Goal: Check status: Check status

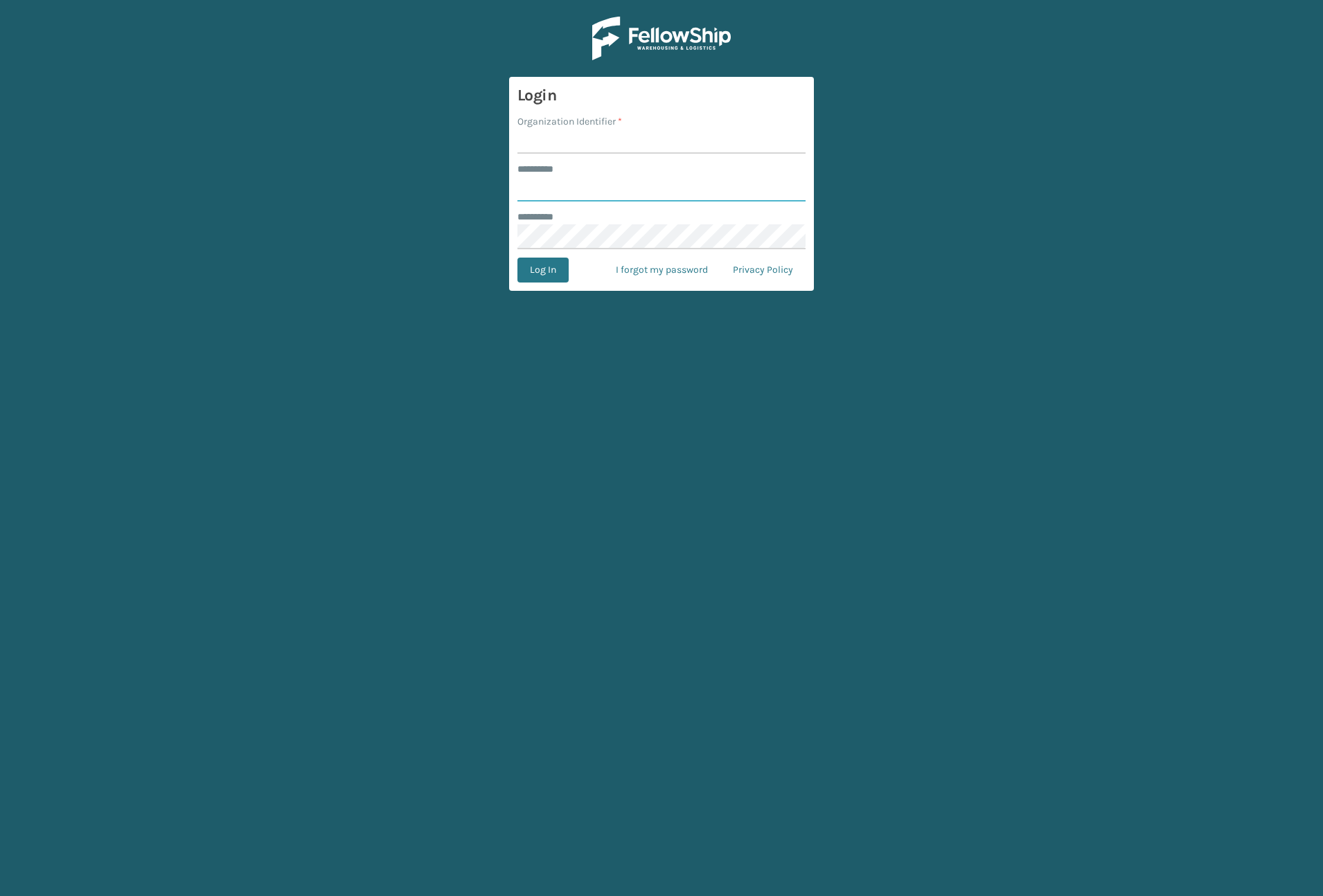
type input "*******"
click at [577, 137] on input "Organization Identifier *" at bounding box center [661, 141] width 288 height 25
type input "Brightech"
click at [542, 268] on button "Log In" at bounding box center [542, 270] width 51 height 25
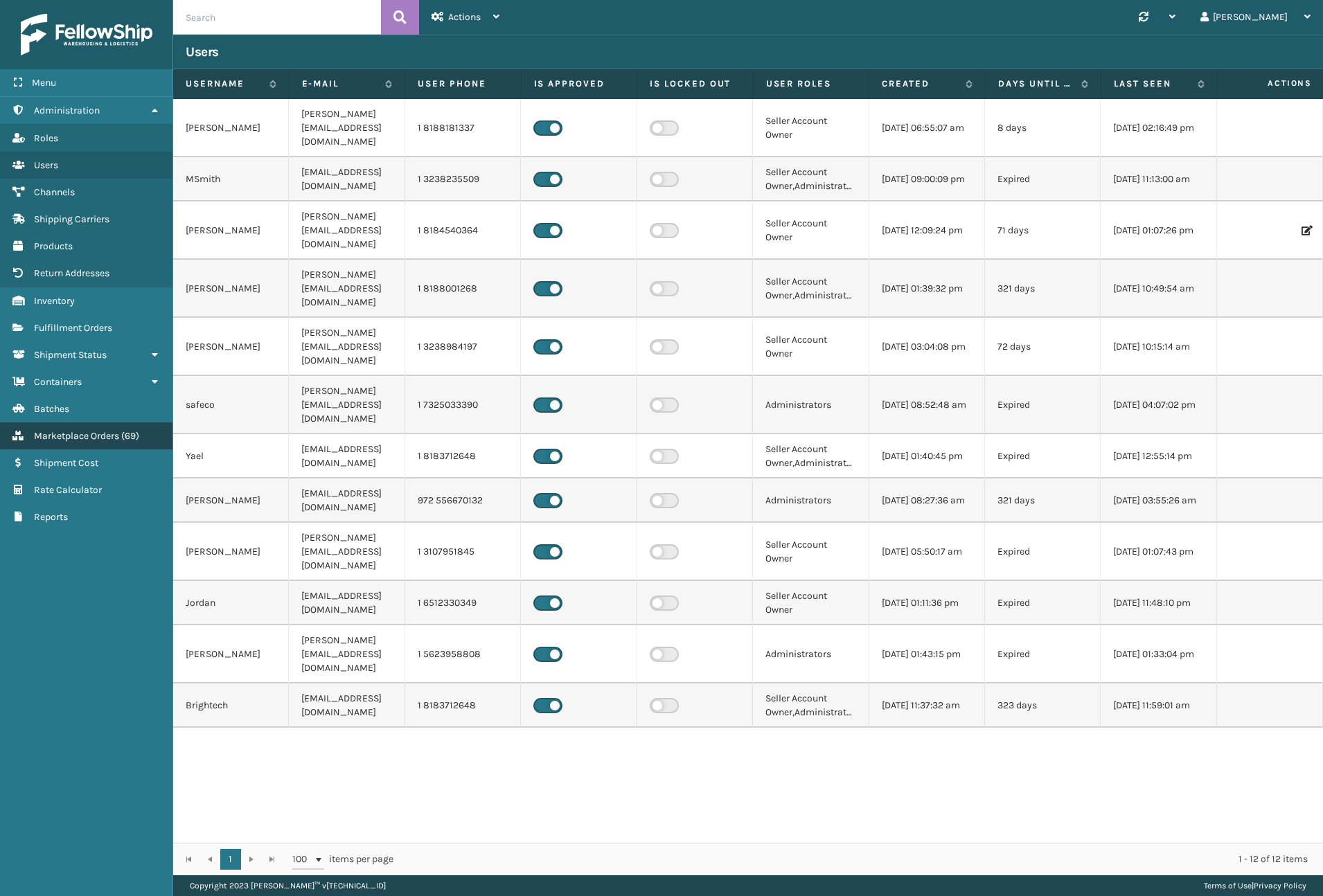
click at [98, 430] on span "Marketplace Orders" at bounding box center [76, 436] width 85 height 11
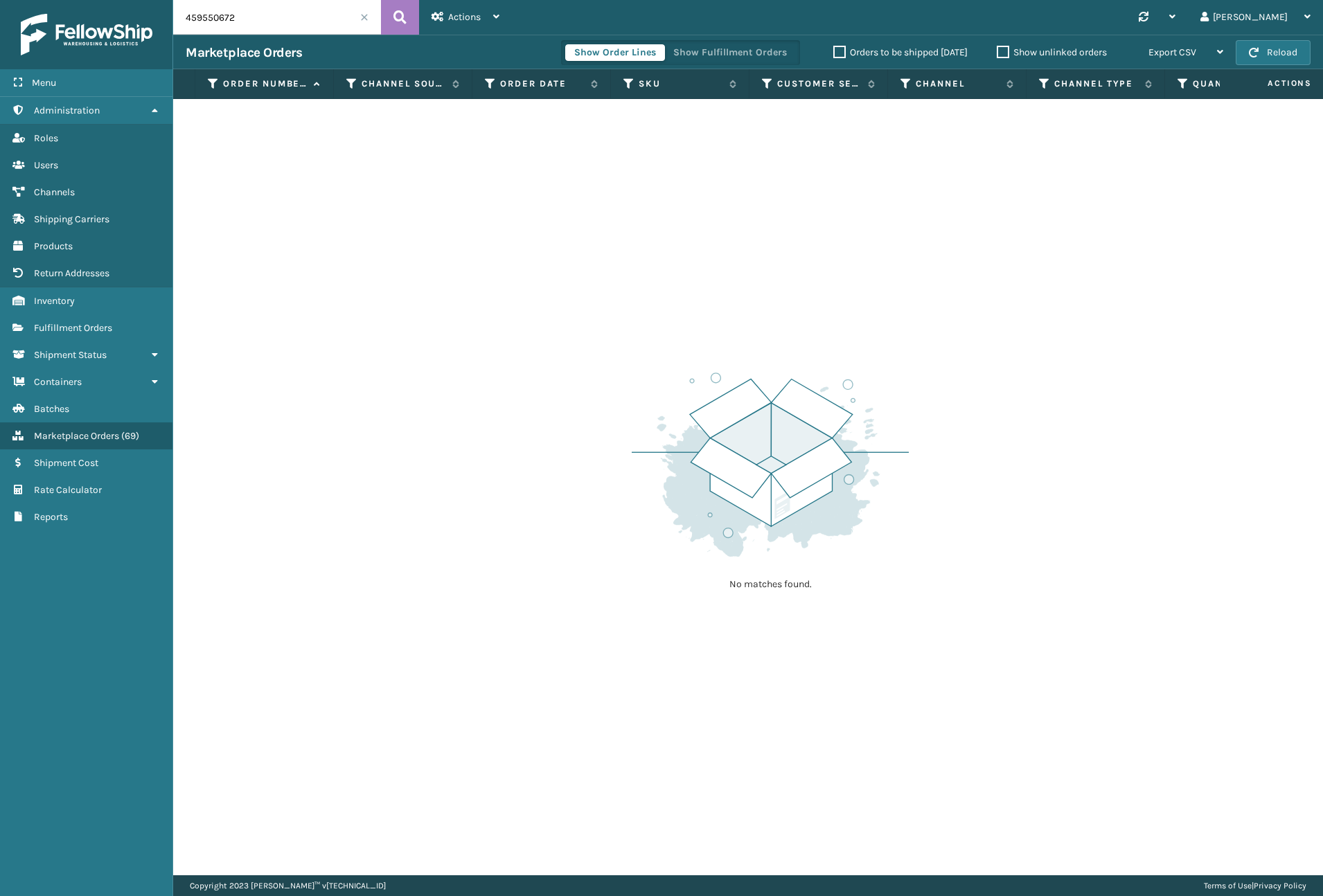
click at [239, 20] on input "459550672" at bounding box center [277, 17] width 208 height 35
click at [240, 20] on input "459550672" at bounding box center [277, 17] width 208 height 35
paste input "WJ83496995"
type input "WJ83496995"
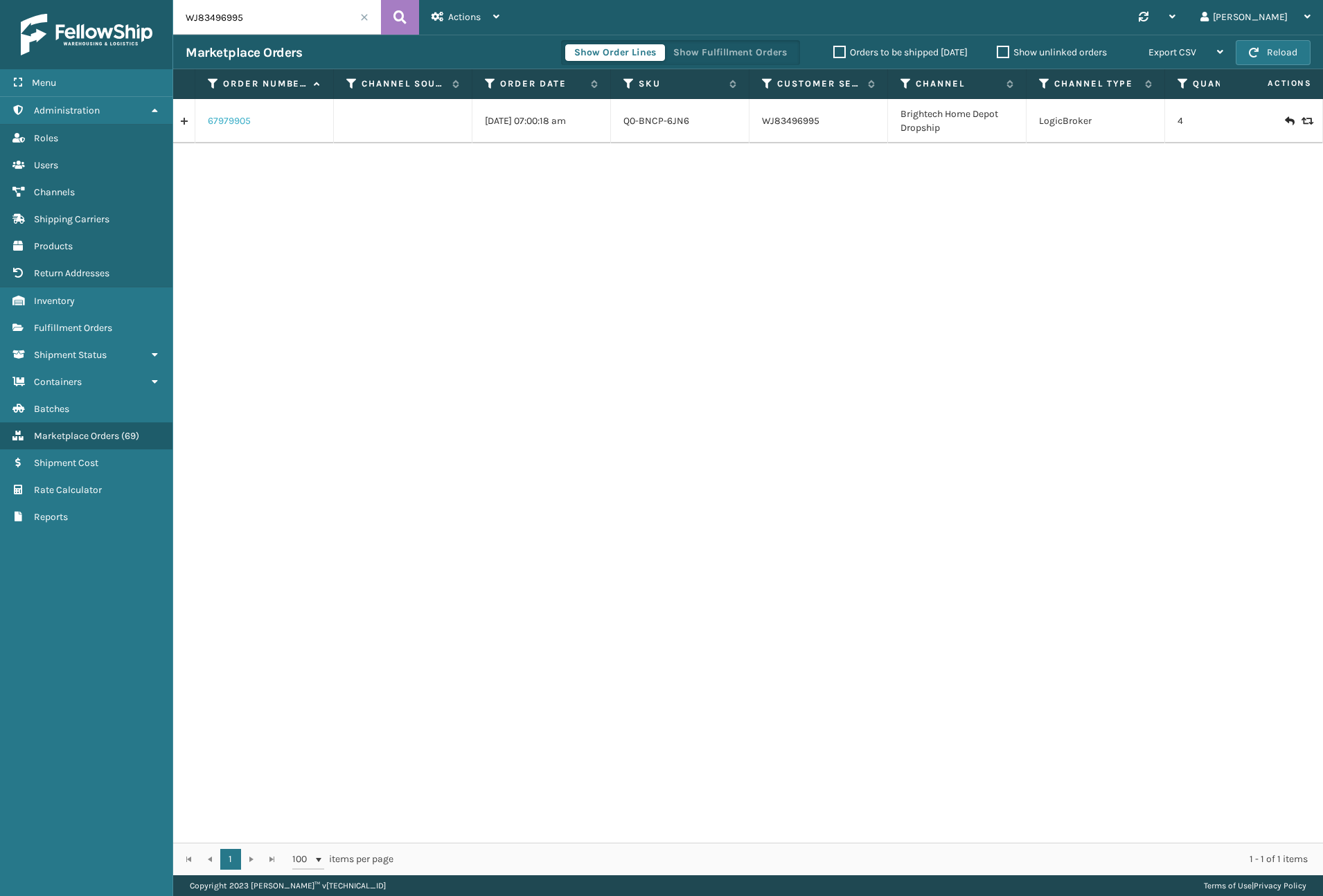
click at [222, 121] on link "67979905" at bounding box center [229, 121] width 43 height 14
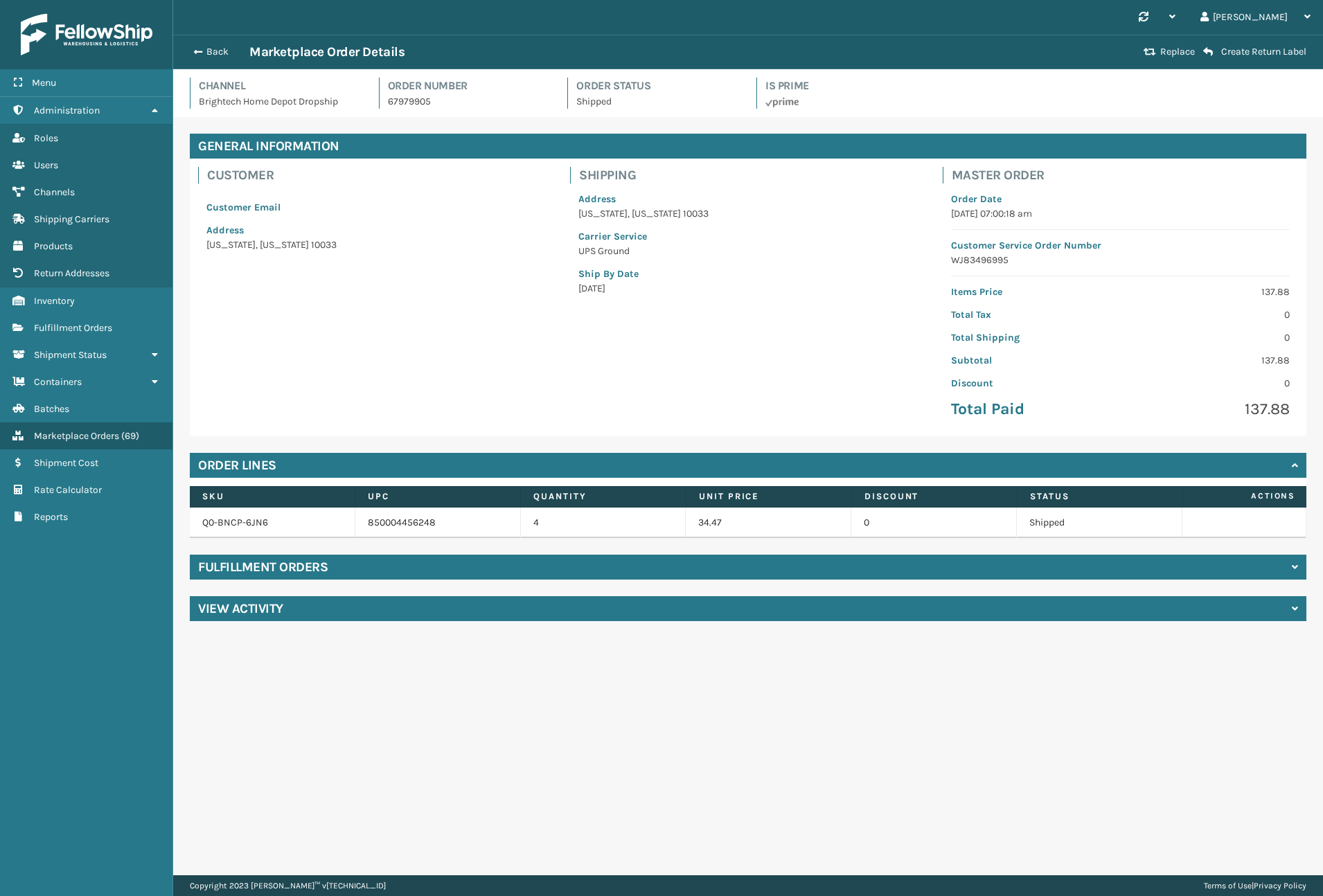
click at [815, 568] on div "Fulfillment Orders" at bounding box center [747, 567] width 1116 height 25
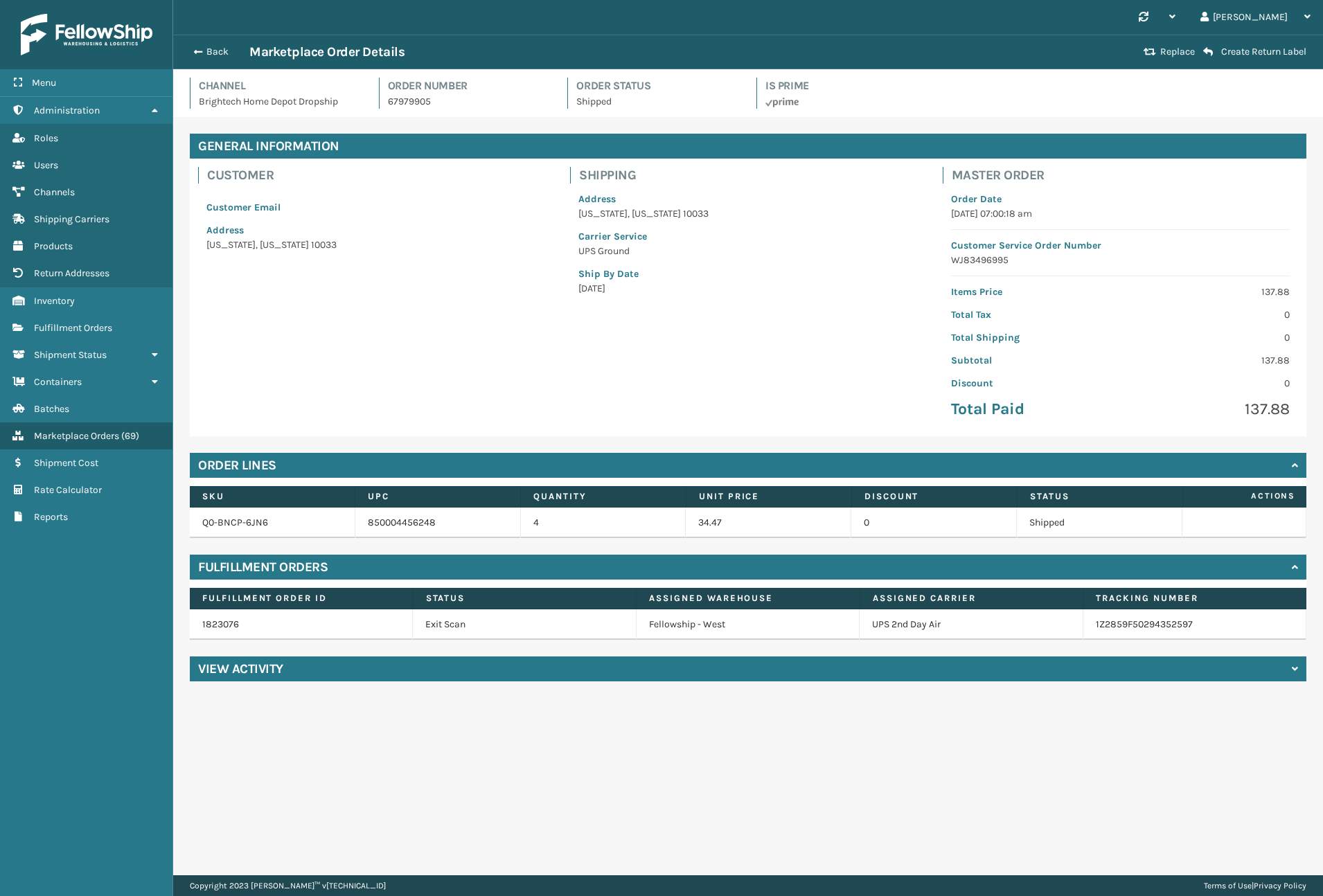
click at [208, 60] on div "Back Marketplace Order Details Replace Create Return Label" at bounding box center [748, 52] width 1150 height 35
click at [208, 57] on button "Back" at bounding box center [217, 51] width 63 height 12
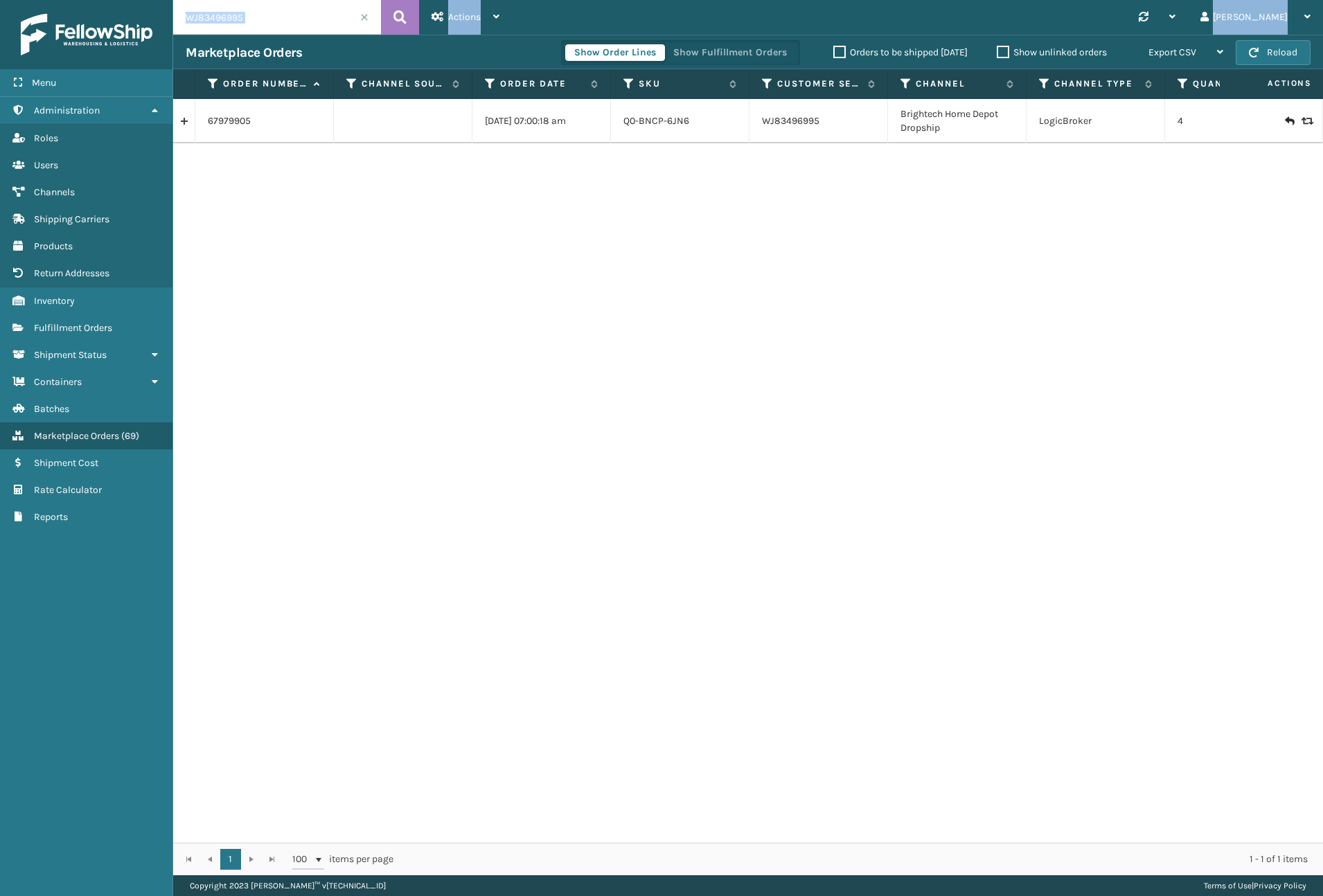
click at [281, 34] on div "WJ83496995 Actions New Import Orders Settings Remove All Filters Link Order Lin…" at bounding box center [748, 437] width 1150 height 876
click at [281, 33] on input "WJ83496995" at bounding box center [277, 17] width 208 height 35
click at [281, 30] on input "WJ83496995" at bounding box center [277, 17] width 208 height 35
click at [281, 29] on input "WJ83496995" at bounding box center [277, 17] width 208 height 35
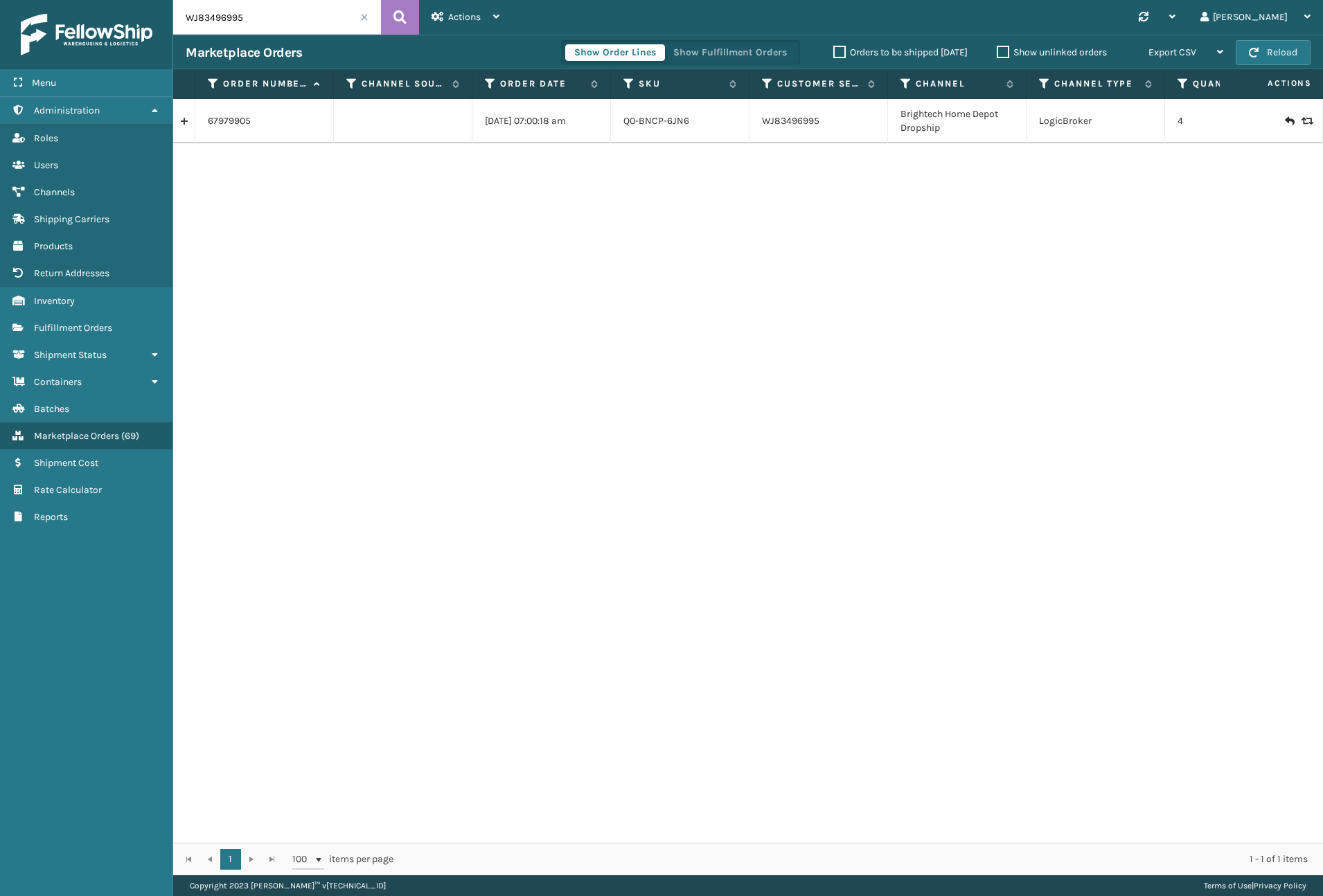
click at [281, 29] on input "WJ83496995" at bounding box center [277, 17] width 208 height 35
paste input "667829"
type input "WJ83667829"
click at [225, 120] on link "68950581" at bounding box center [230, 121] width 44 height 14
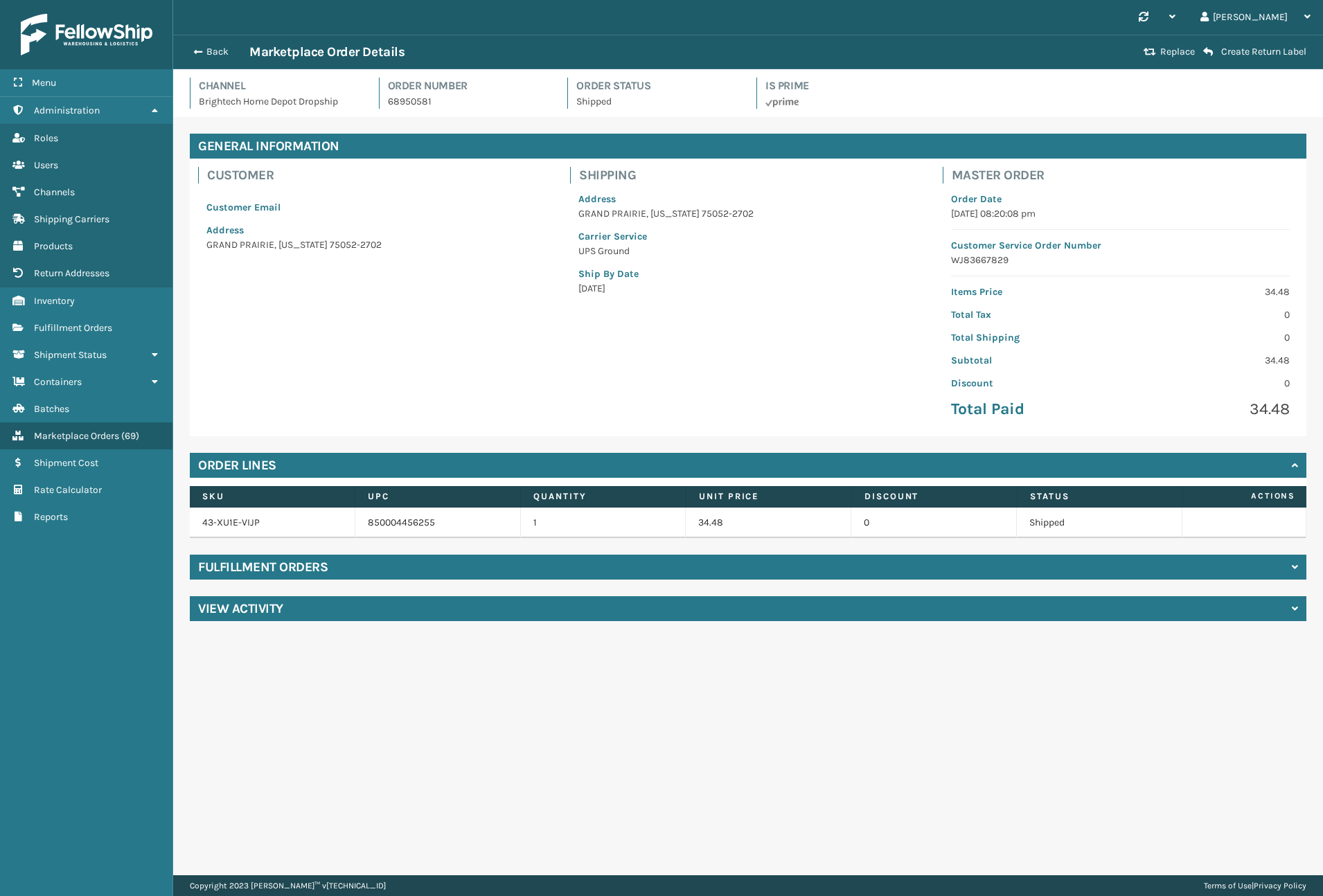
click at [608, 559] on div "Fulfillment Orders" at bounding box center [747, 567] width 1116 height 25
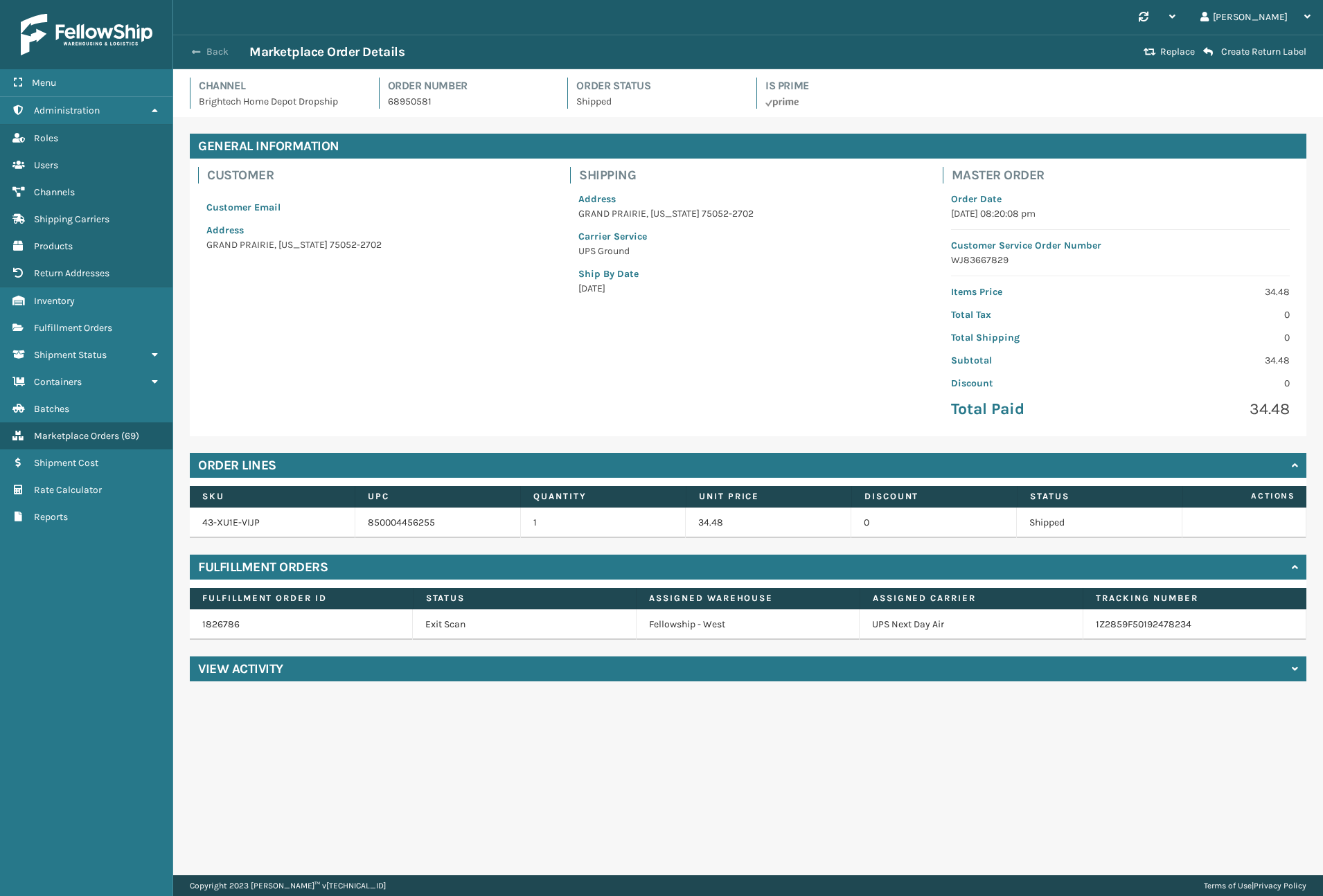
click at [201, 48] on button "Back" at bounding box center [217, 51] width 63 height 12
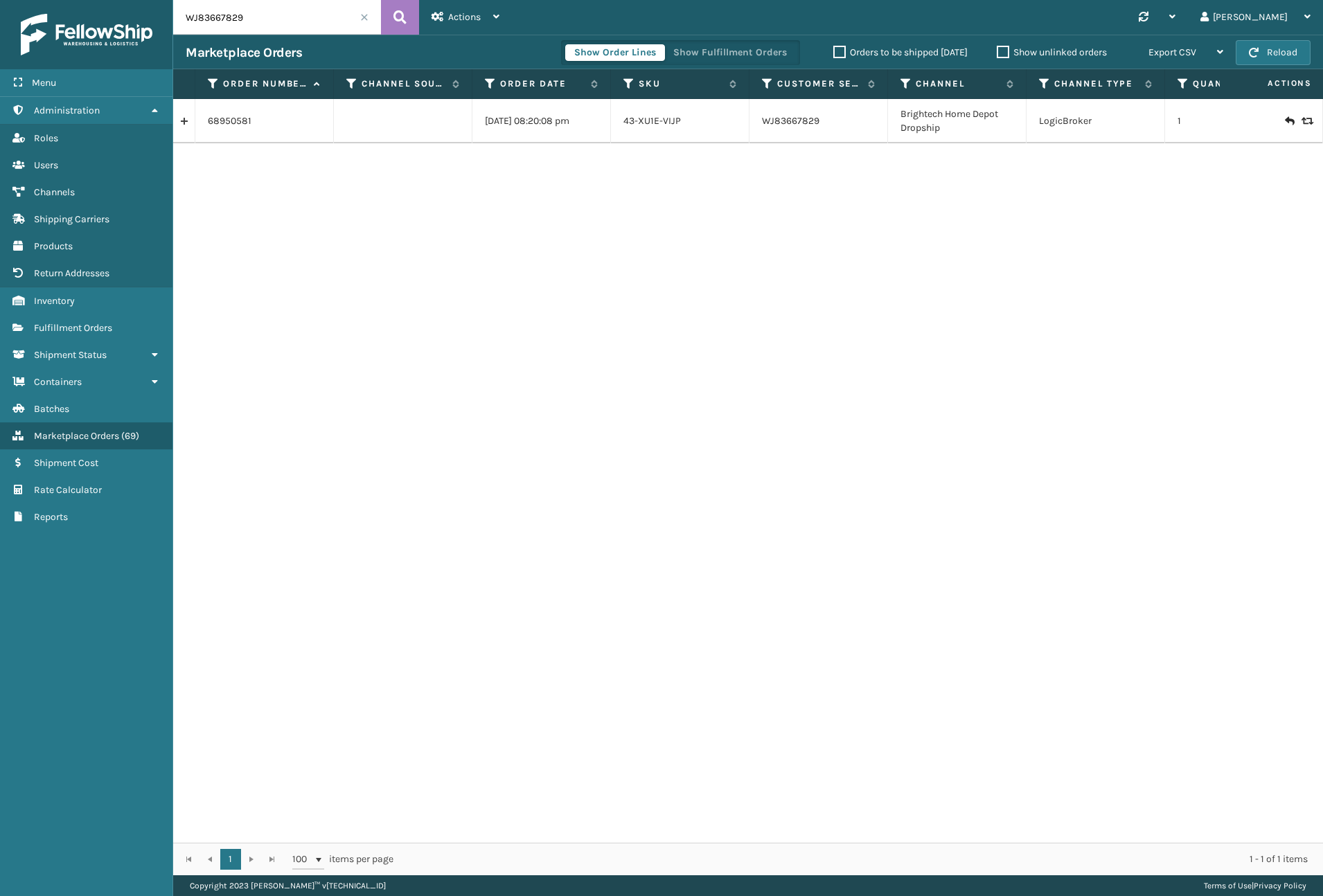
click at [296, 31] on input "WJ83667829" at bounding box center [277, 17] width 208 height 35
click at [296, 30] on input "WJ83667829" at bounding box center [277, 17] width 208 height 35
paste input "112017786-1"
type input "112017786-1"
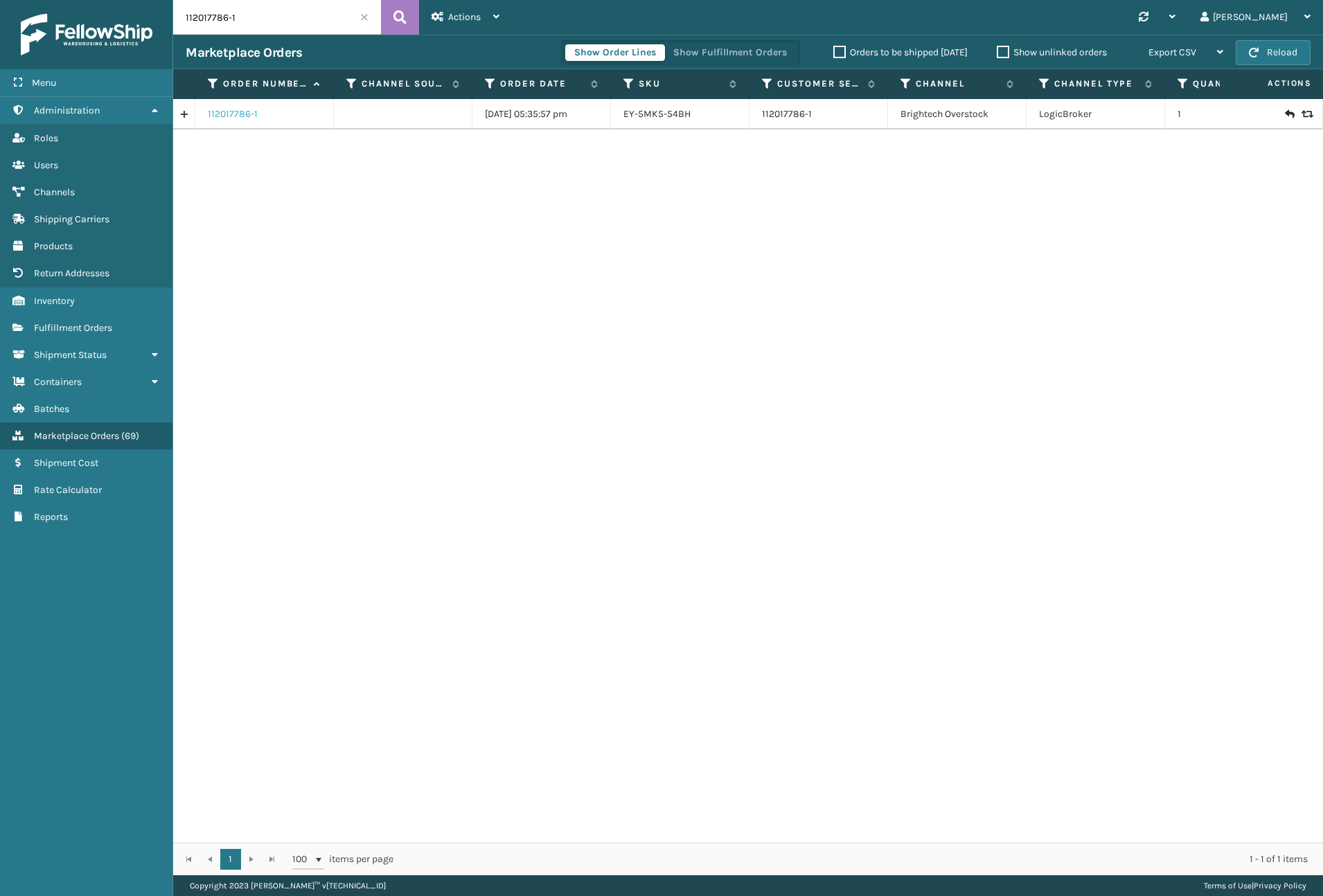
click at [218, 118] on link "112017786-1" at bounding box center [233, 114] width 50 height 14
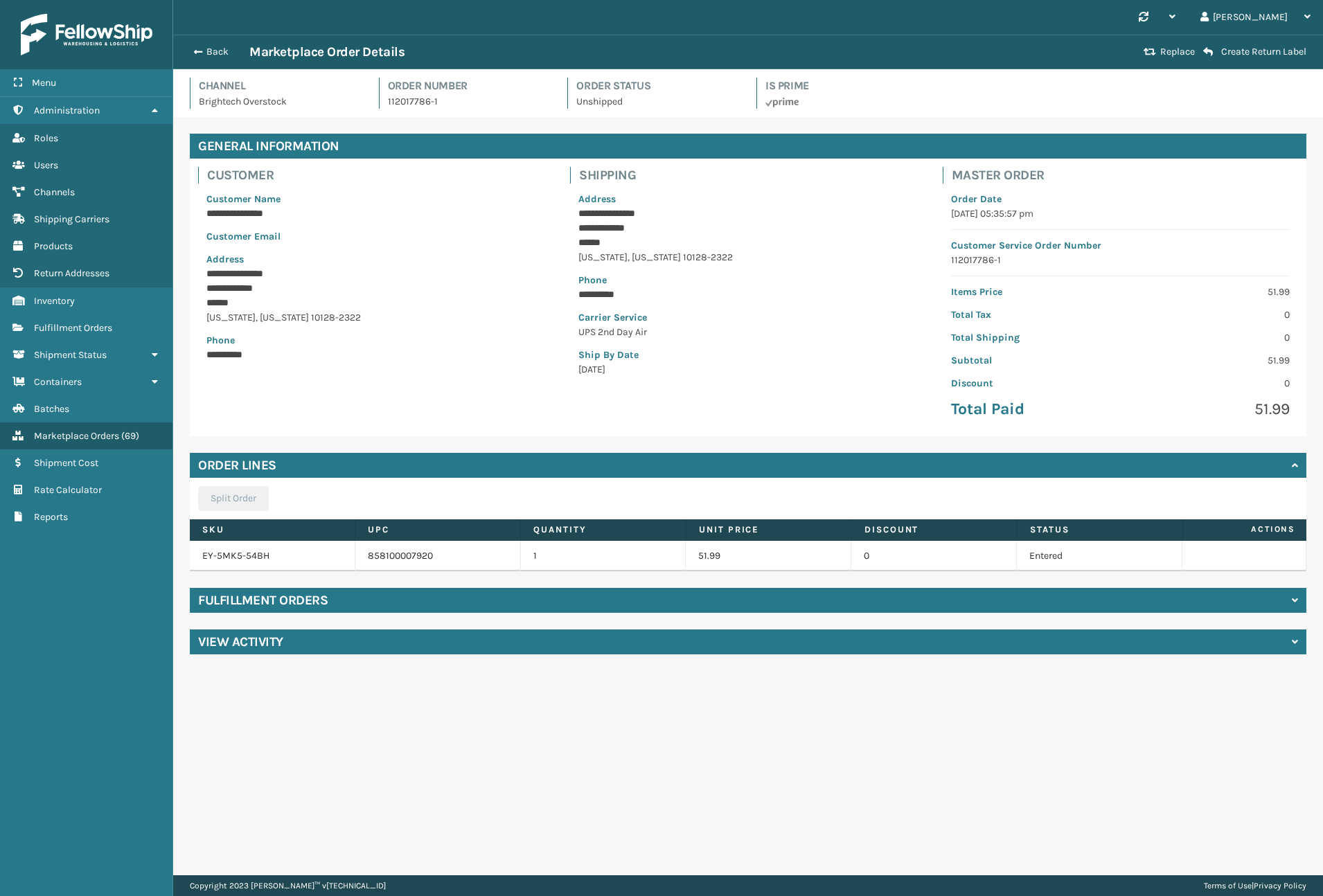
click at [414, 602] on div "Fulfillment Orders" at bounding box center [747, 600] width 1116 height 25
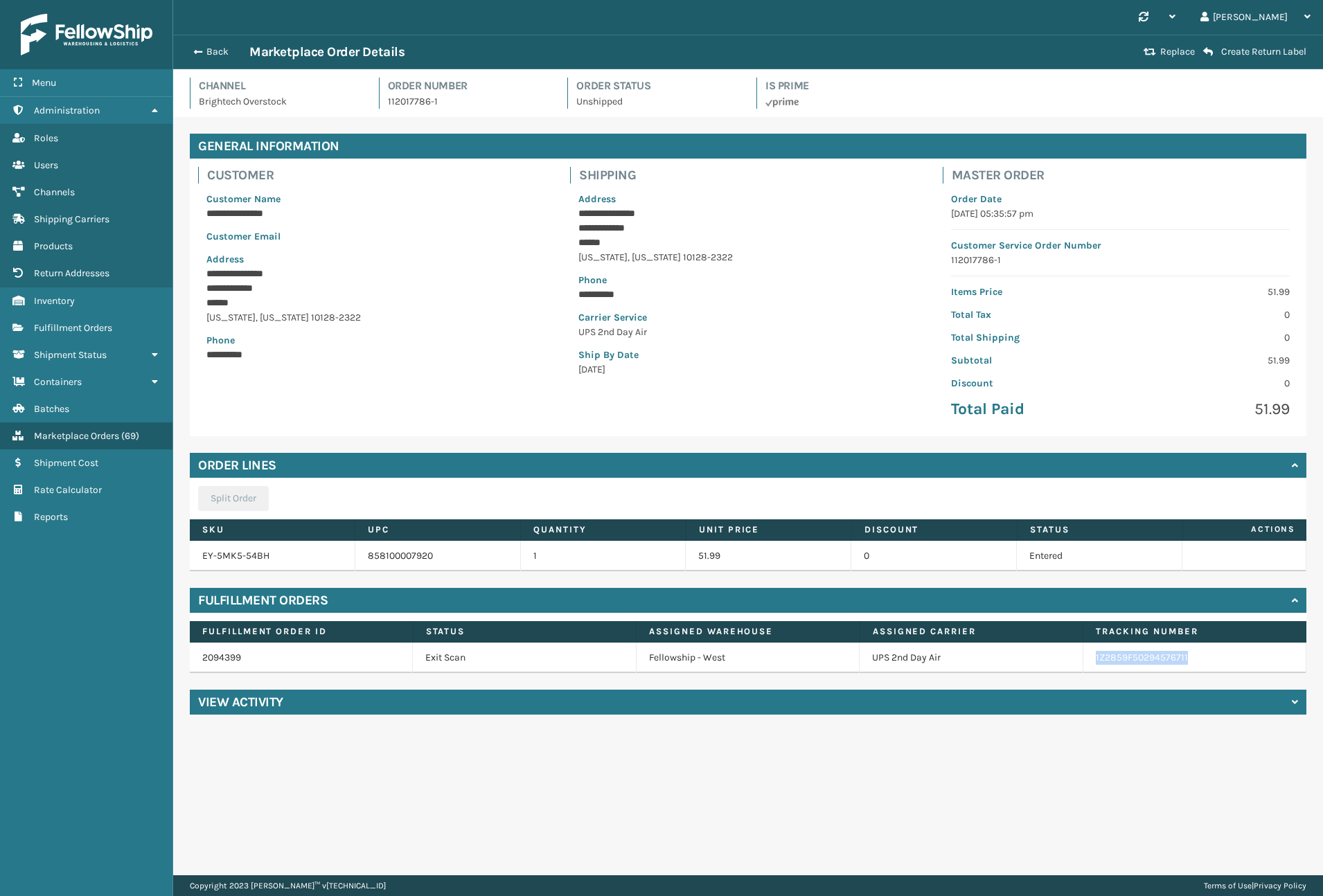
copy link "1Z2859F50294576711"
